Goal: Navigation & Orientation: Go to known website

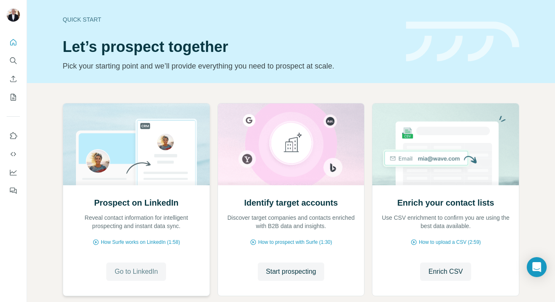
click at [142, 270] on span "Go to LinkedIn" at bounding box center [136, 272] width 43 height 10
